Goal: Information Seeking & Learning: Learn about a topic

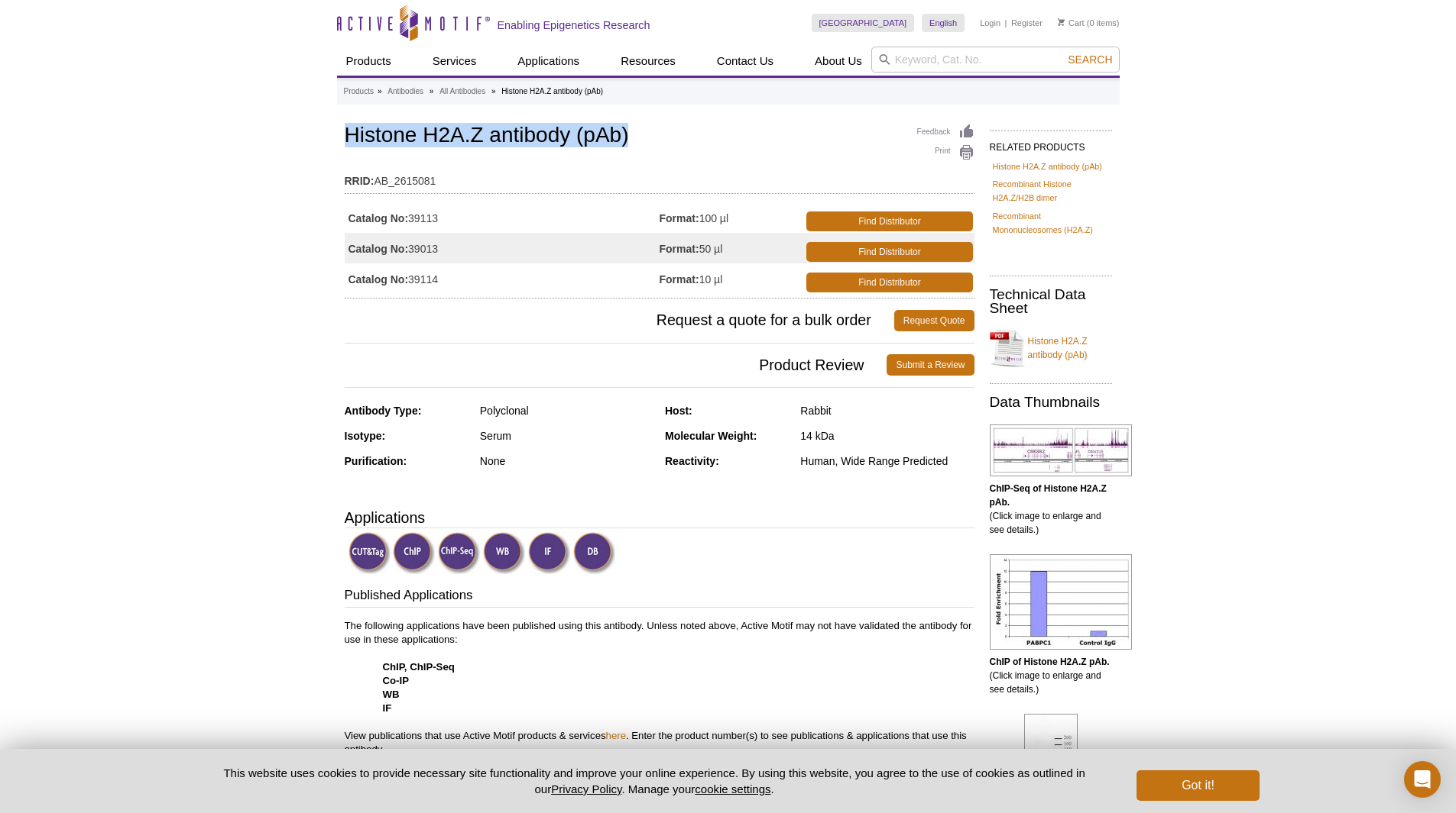
drag, startPoint x: 664, startPoint y: 139, endPoint x: 268, endPoint y: 137, distance: 396.0
click at [380, 143] on h1 "Histone H2A.Z antibody (pAb)" at bounding box center [659, 137] width 630 height 26
drag, startPoint x: 478, startPoint y: 409, endPoint x: 561, endPoint y: 409, distance: 83.0
click at [561, 409] on div "Antibody Type: Polyclonal" at bounding box center [499, 416] width 310 height 25
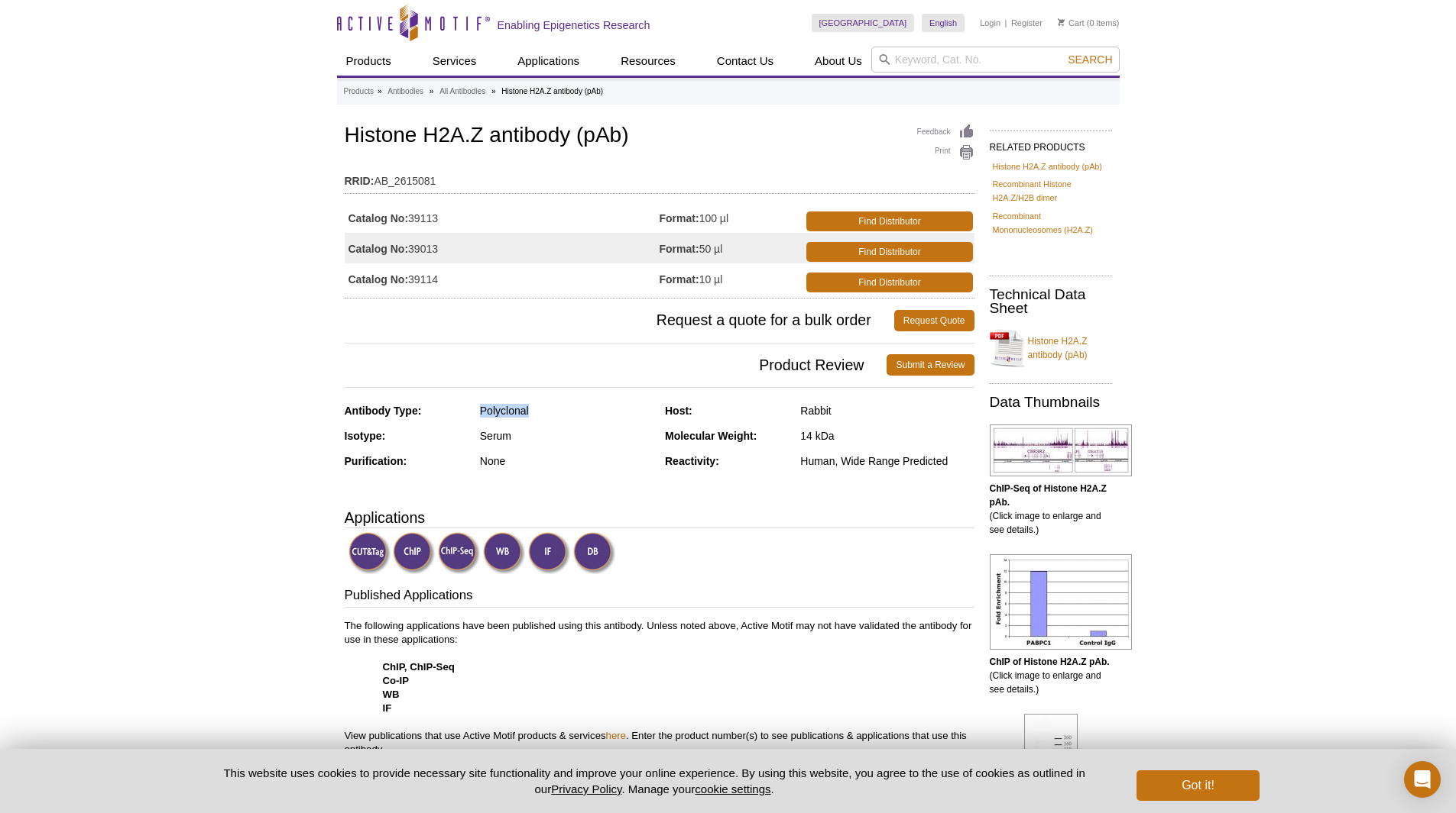
click at [570, 413] on div "Polyclonal" at bounding box center [566, 411] width 173 height 14
drag, startPoint x: 561, startPoint y: 415, endPoint x: 303, endPoint y: 419, distance: 258.0
click at [415, 419] on div "Antibody Type: Polyclonal" at bounding box center [499, 416] width 310 height 25
click at [694, 462] on strong "Reactivity:" at bounding box center [692, 461] width 54 height 12
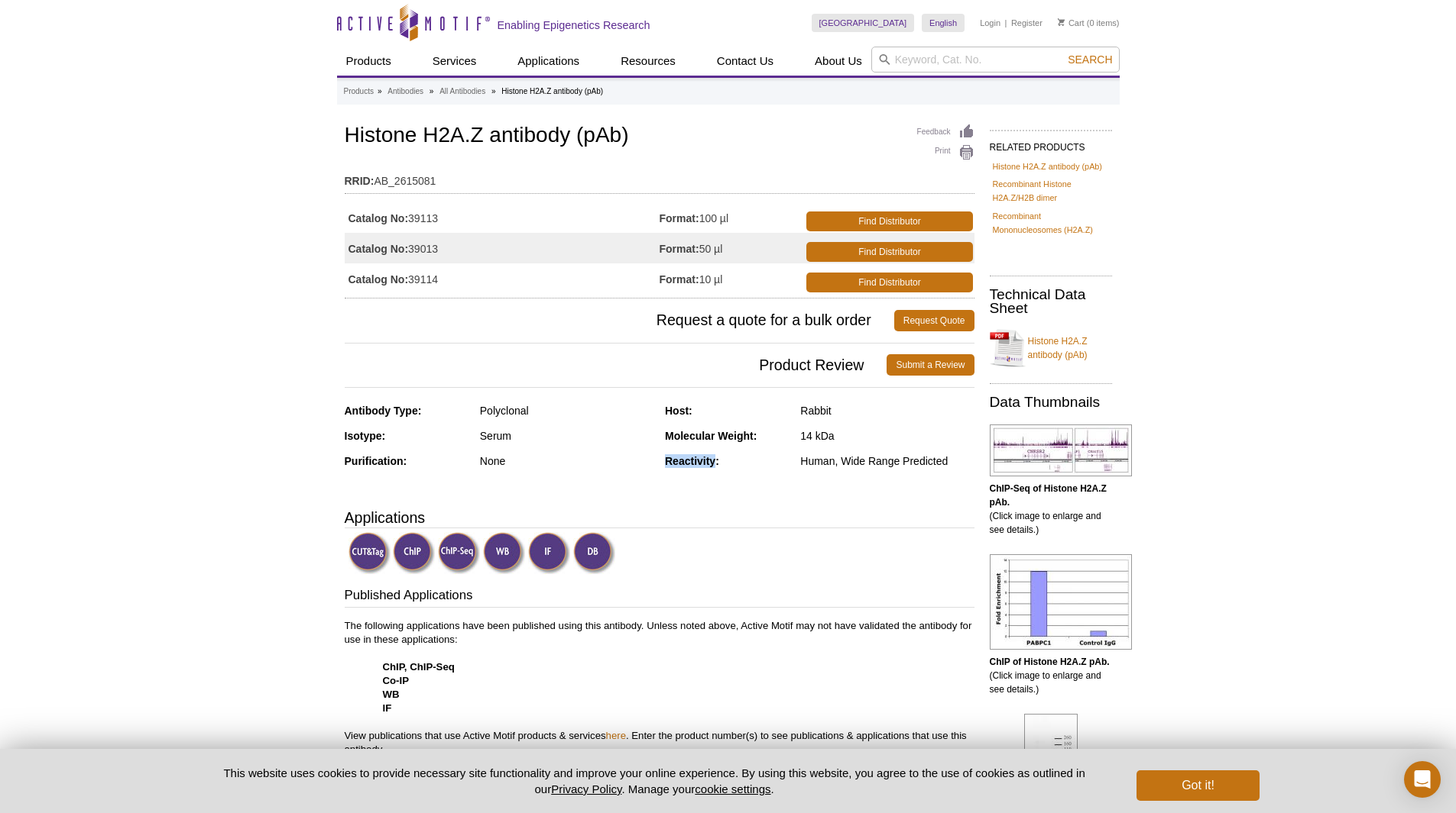
click at [694, 462] on strong "Reactivity:" at bounding box center [692, 461] width 54 height 12
click at [777, 462] on div "Reactivity:" at bounding box center [727, 461] width 124 height 14
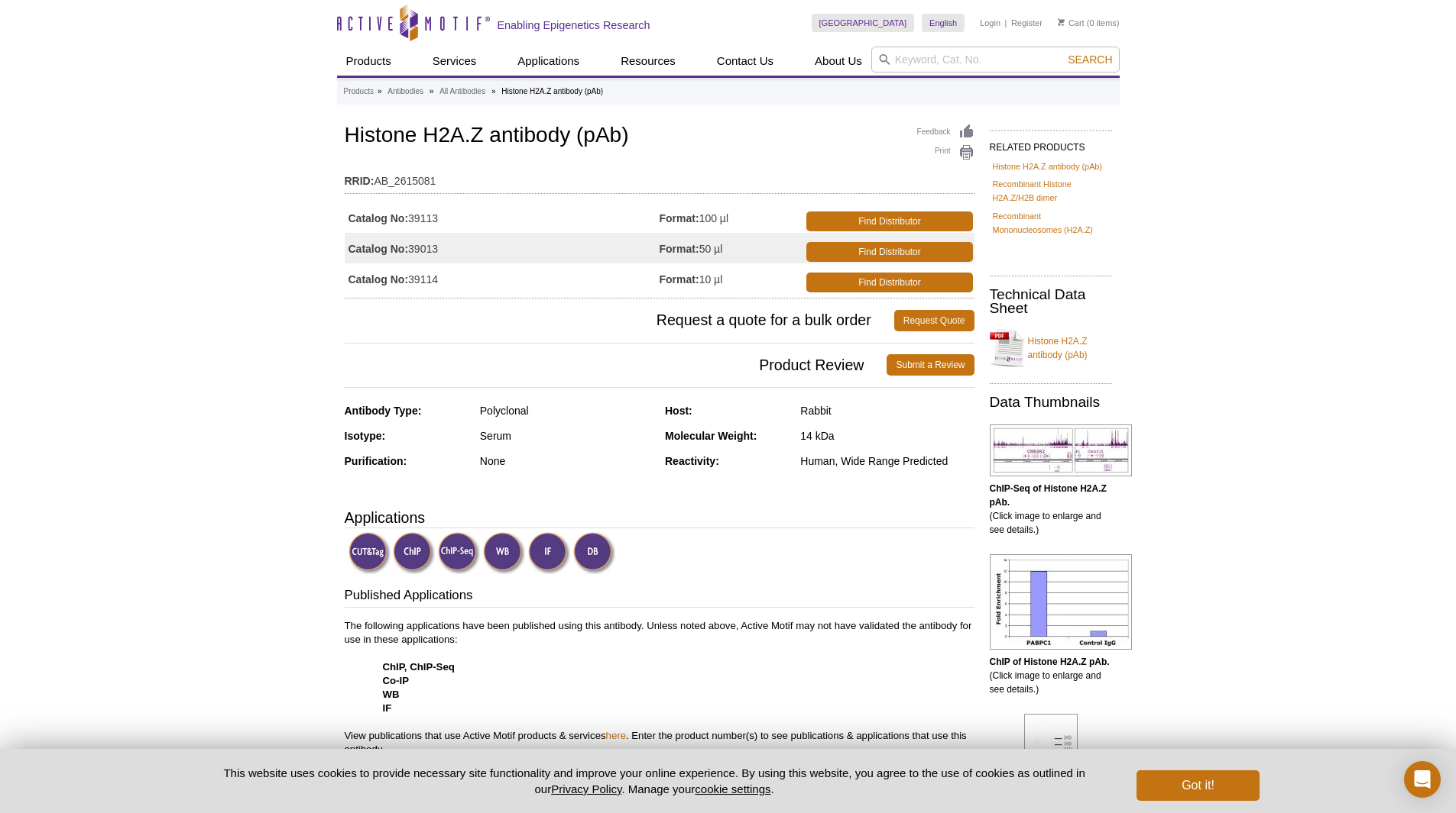
click at [817, 462] on div "Human, Wide Range Predicted" at bounding box center [886, 461] width 173 height 14
click at [743, 464] on div "Reactivity:" at bounding box center [727, 461] width 124 height 14
drag, startPoint x: 329, startPoint y: 463, endPoint x: 540, endPoint y: 453, distance: 211.2
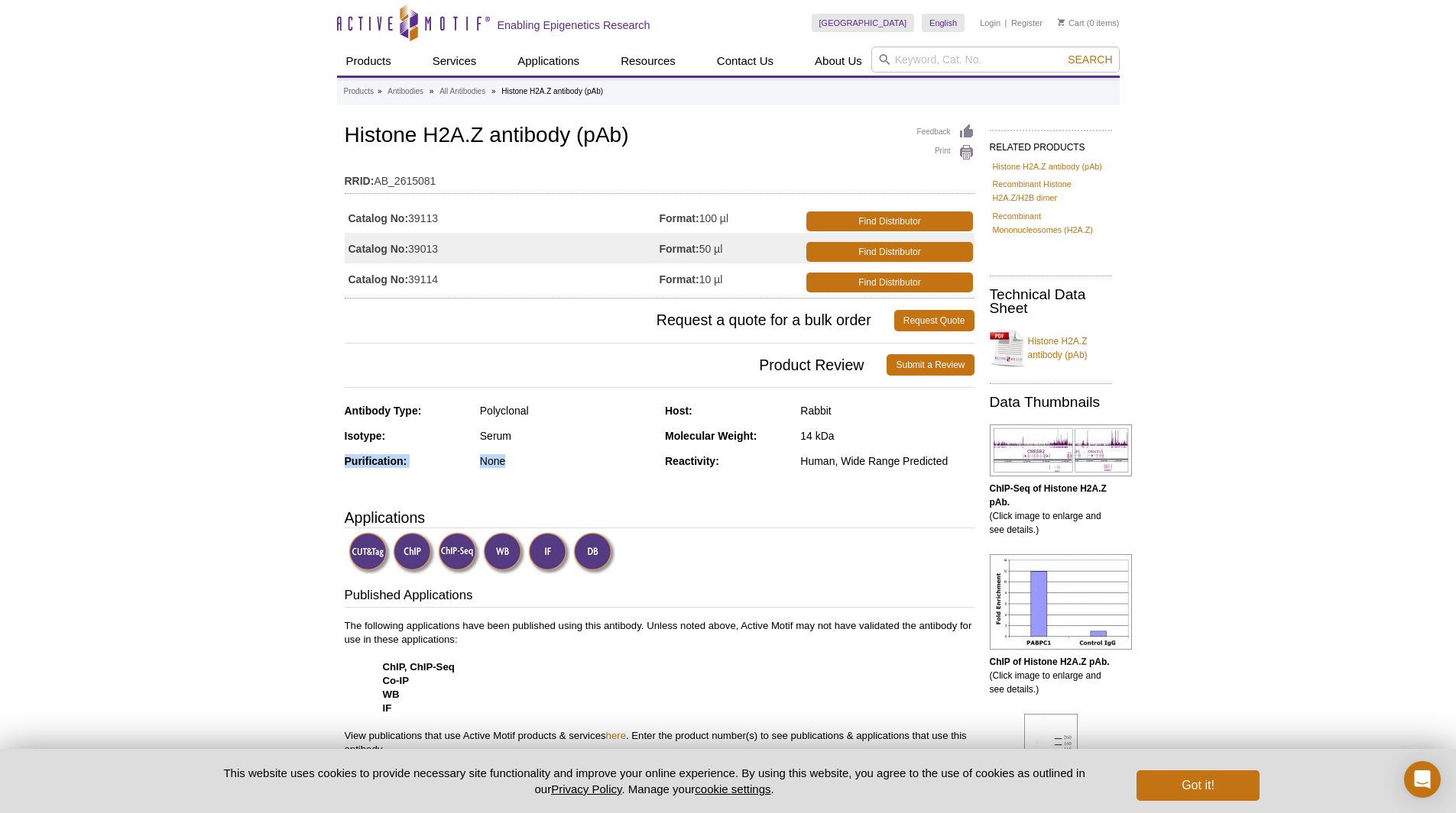
click at [540, 454] on div "None" at bounding box center [566, 461] width 173 height 14
click at [561, 458] on div "None" at bounding box center [566, 461] width 173 height 14
drag, startPoint x: 339, startPoint y: 409, endPoint x: 591, endPoint y: 407, distance: 252.0
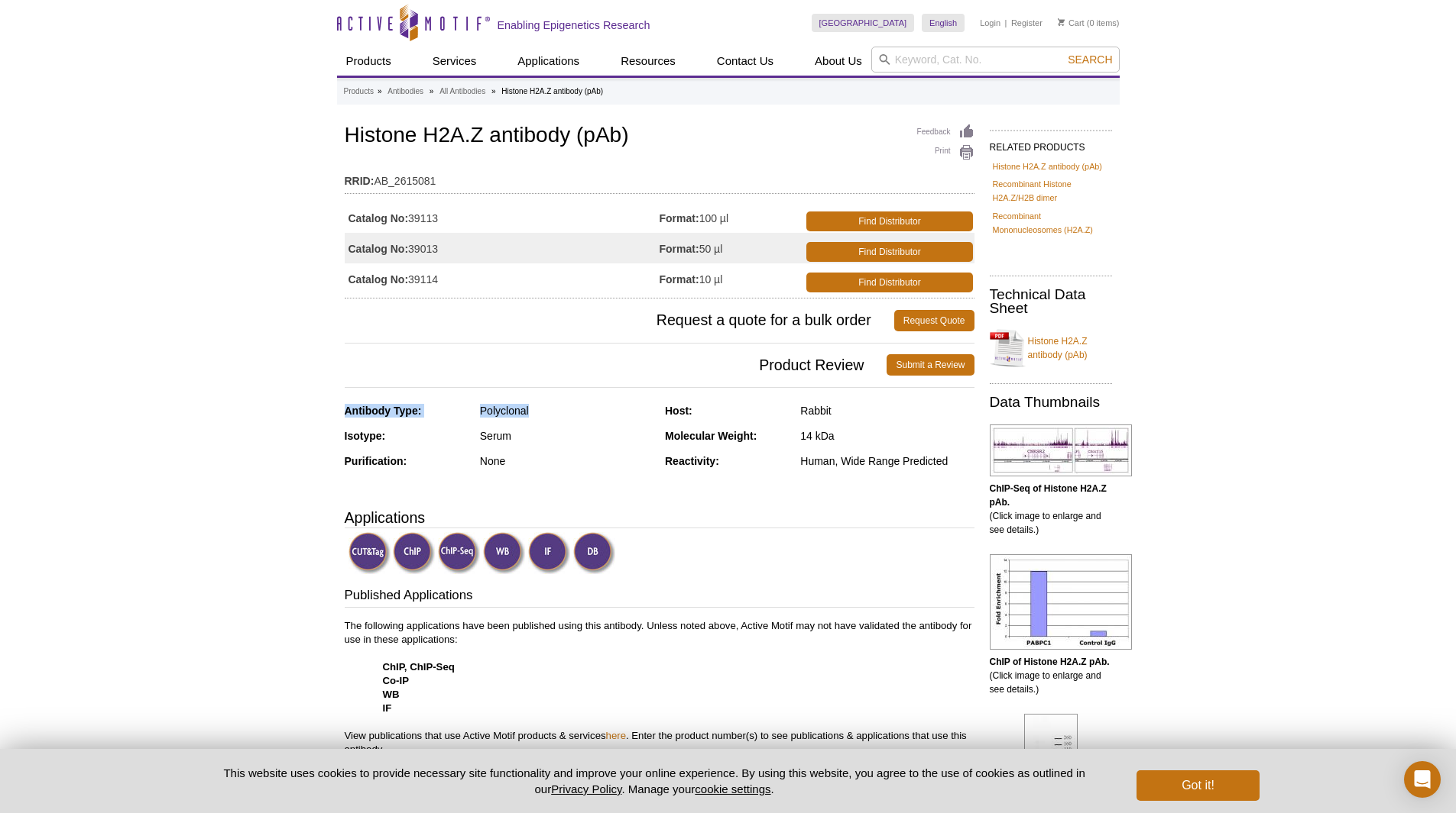
click at [591, 409] on div "Polyclonal" at bounding box center [566, 411] width 173 height 14
